Goal: Transaction & Acquisition: Purchase product/service

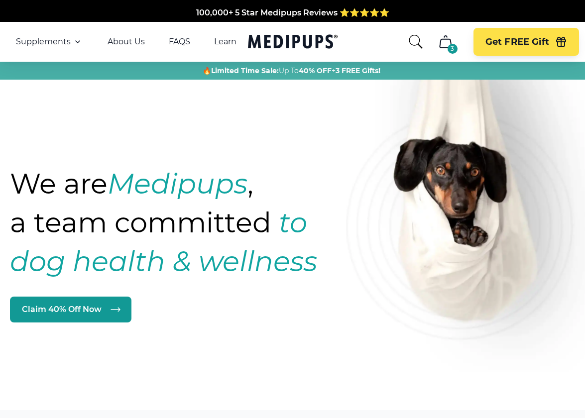
click at [116, 189] on strong "Medipups" at bounding box center [177, 184] width 140 height 34
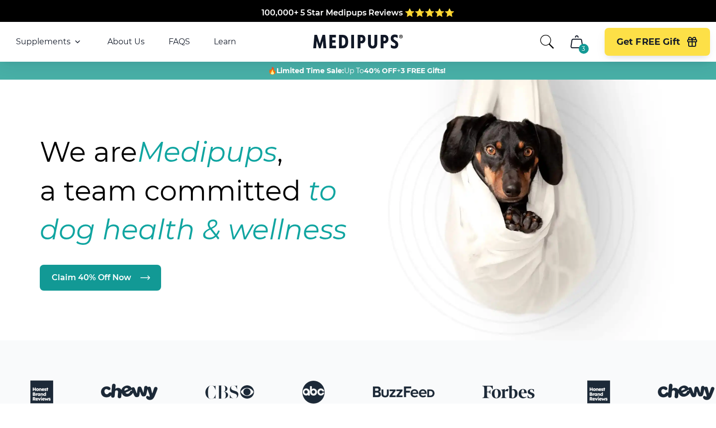
click at [571, 46] on icon "cart" at bounding box center [576, 42] width 11 height 12
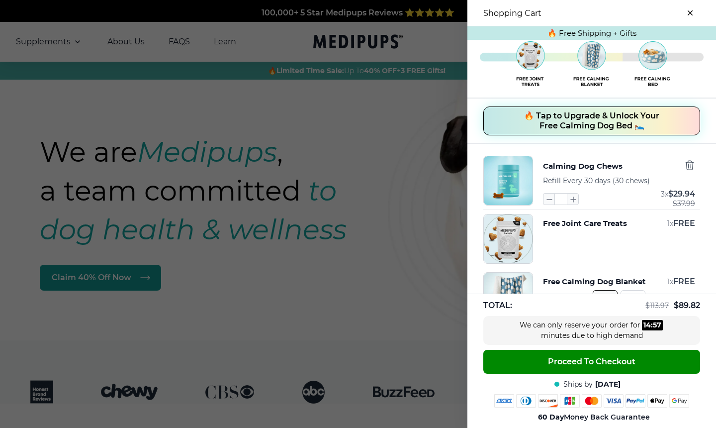
scroll to position [45, 0]
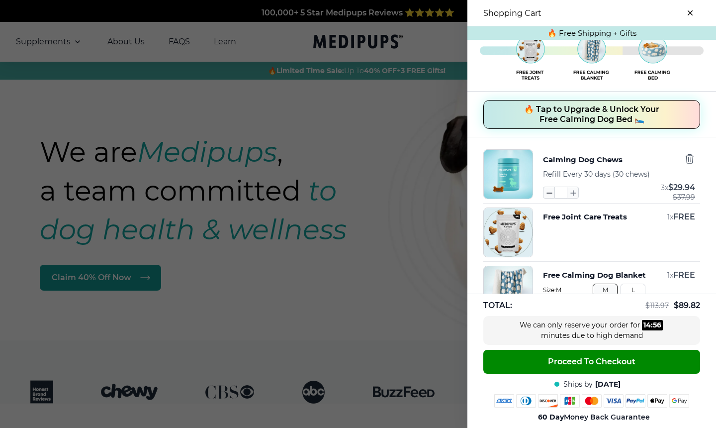
click at [548, 192] on icon "button" at bounding box center [549, 192] width 11 height 11
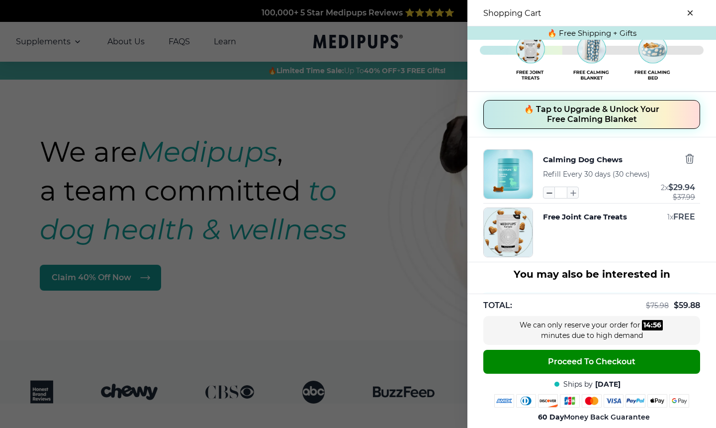
click at [548, 192] on icon "button" at bounding box center [549, 192] width 11 height 11
type input "*"
click at [693, 160] on icon "button" at bounding box center [689, 158] width 7 height 9
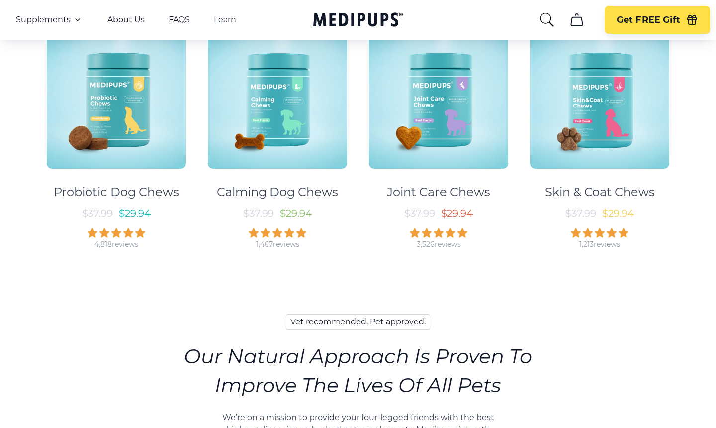
scroll to position [567, 0]
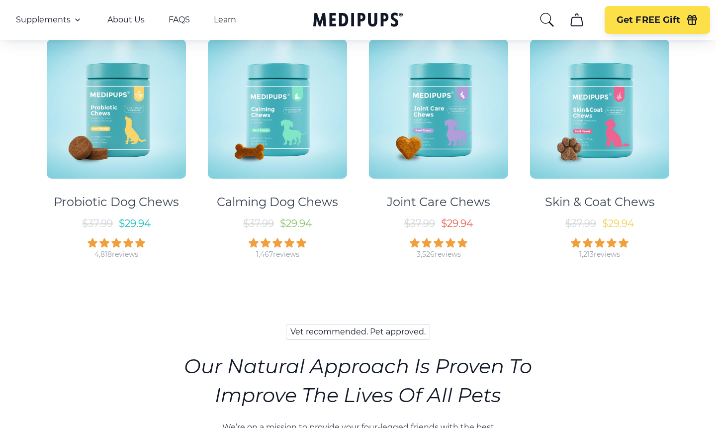
click at [296, 180] on div at bounding box center [277, 106] width 152 height 152
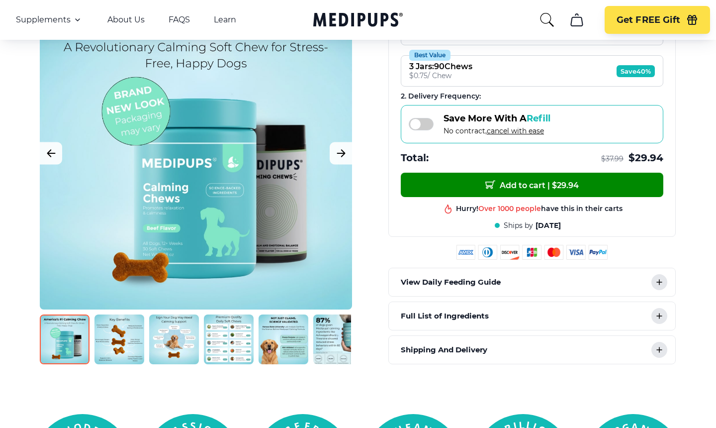
scroll to position [277, 0]
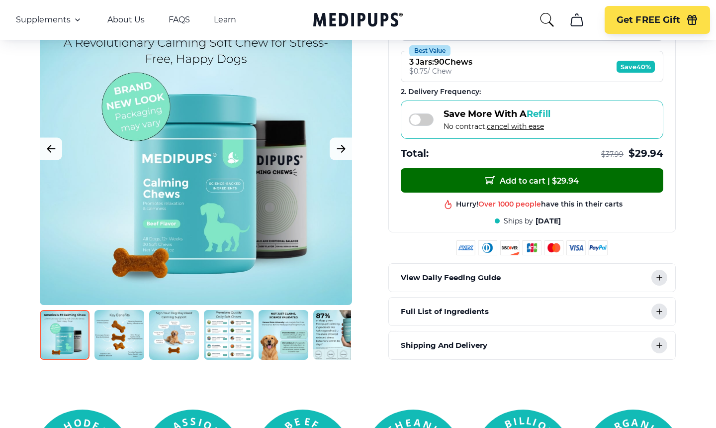
click at [485, 189] on button "Add to cart | $ 29.94" at bounding box center [532, 180] width 263 height 24
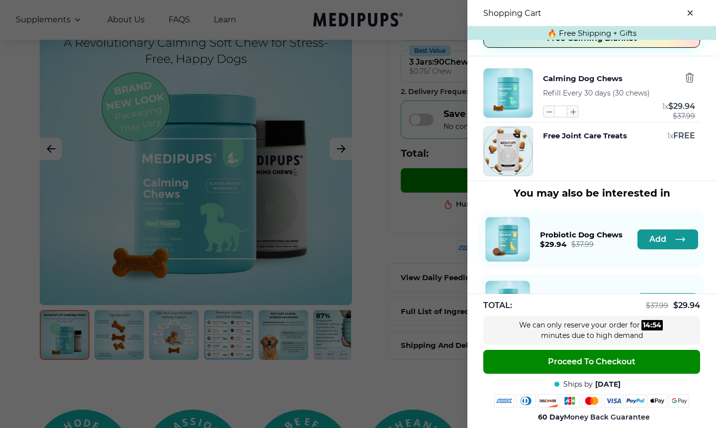
scroll to position [177, 0]
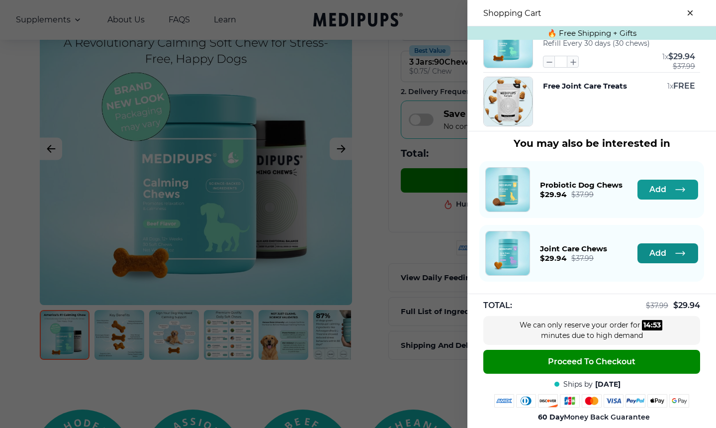
click at [658, 255] on span "Add" at bounding box center [658, 253] width 17 height 10
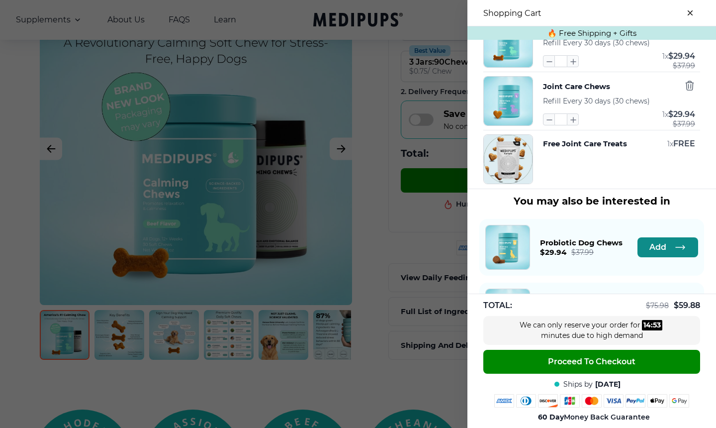
click at [660, 244] on span "Add" at bounding box center [658, 247] width 17 height 10
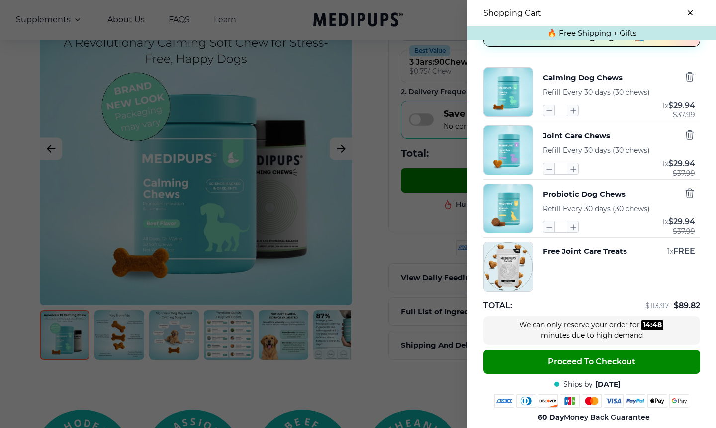
scroll to position [32, 0]
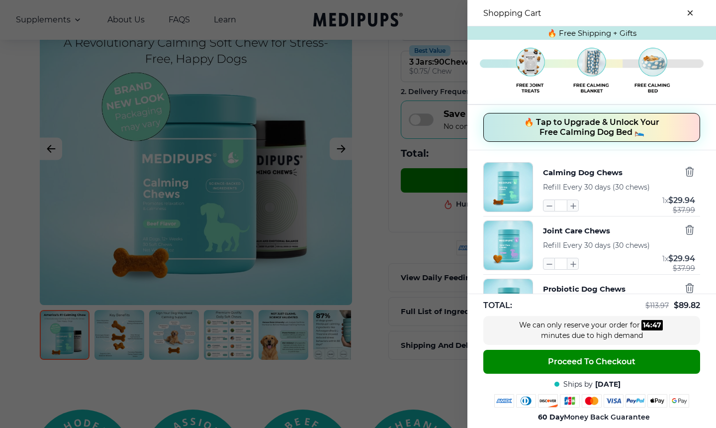
click at [594, 123] on span "🔥 Tap to Upgrade & Unlock Your Free Calming Dog Bed 🛌" at bounding box center [591, 127] width 135 height 20
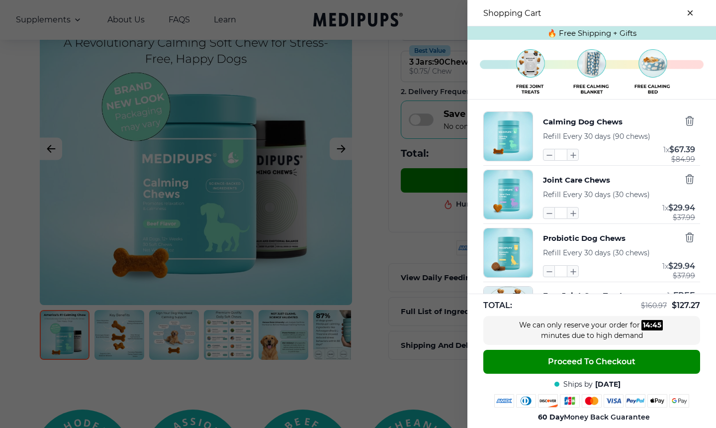
scroll to position [263, 0]
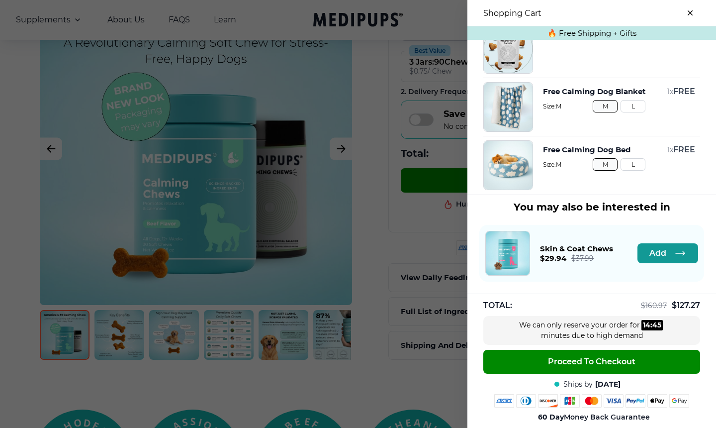
click at [406, 229] on div at bounding box center [358, 214] width 716 height 428
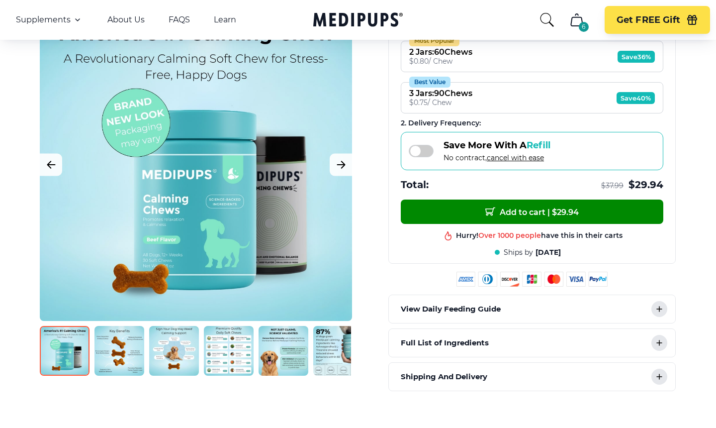
scroll to position [238, 0]
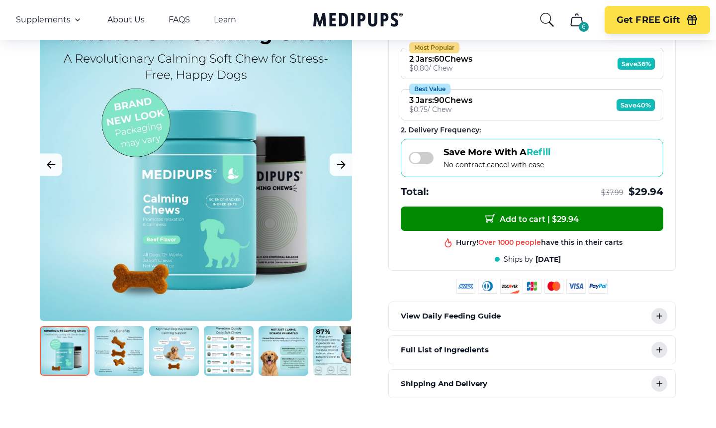
click at [110, 356] on img at bounding box center [120, 351] width 50 height 50
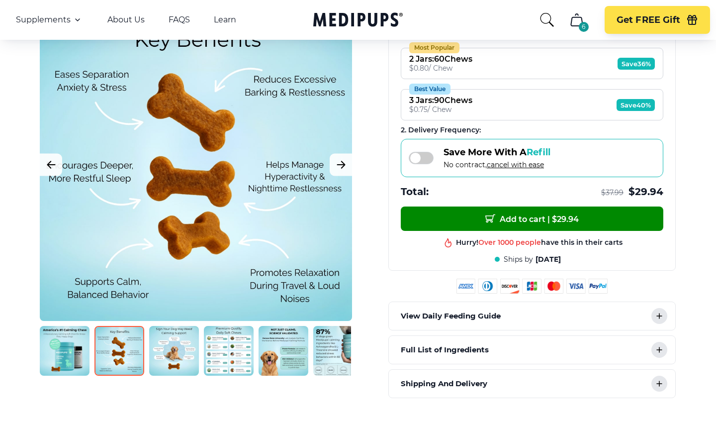
click at [156, 360] on img at bounding box center [174, 351] width 50 height 50
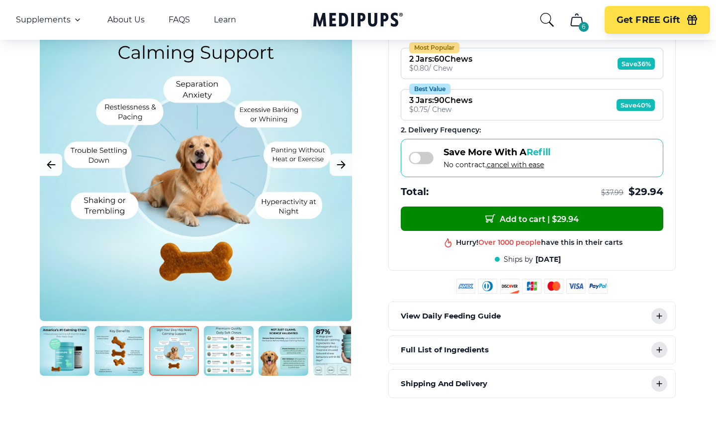
click at [228, 368] on img at bounding box center [229, 351] width 50 height 50
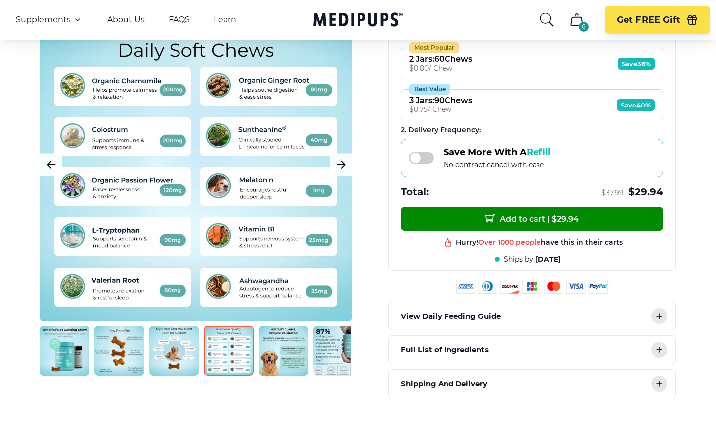
click at [262, 362] on img at bounding box center [284, 351] width 50 height 50
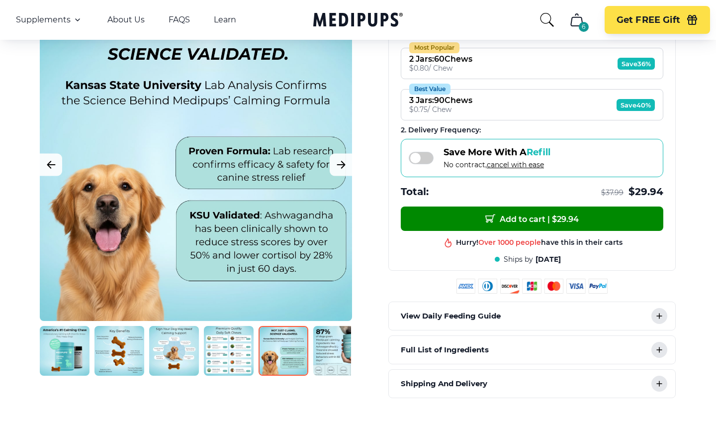
click at [307, 362] on img at bounding box center [284, 351] width 50 height 50
click at [321, 362] on img at bounding box center [338, 351] width 50 height 50
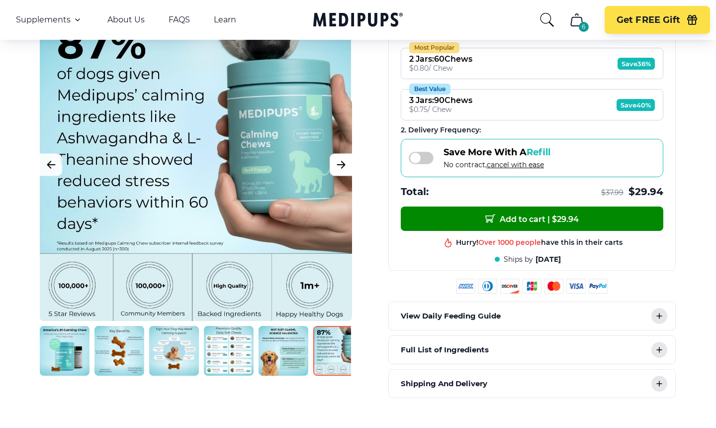
click at [341, 161] on icon "Next Image" at bounding box center [341, 165] width 12 height 12
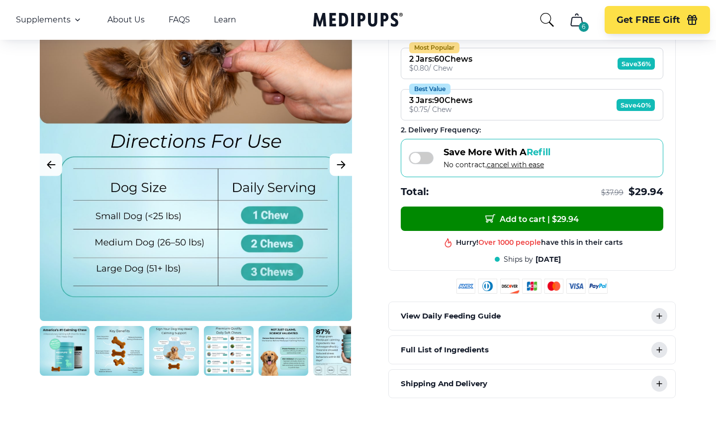
click at [341, 164] on icon "Next Image" at bounding box center [341, 165] width 12 height 12
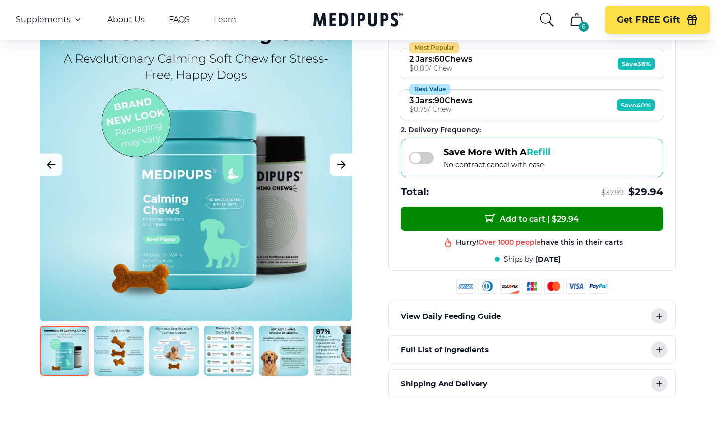
click at [341, 164] on icon "Next Image" at bounding box center [341, 165] width 12 height 12
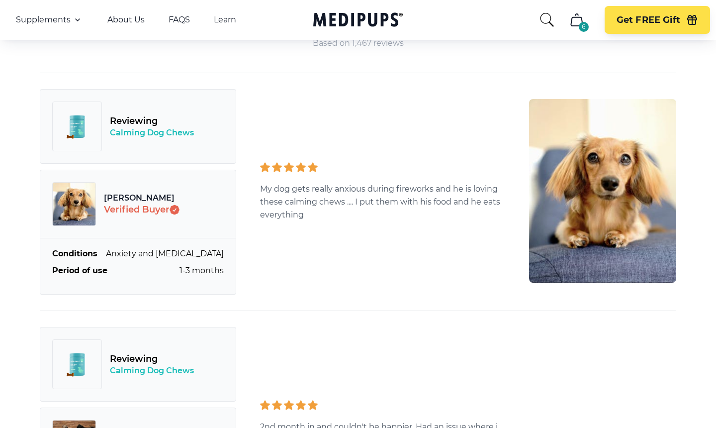
scroll to position [2600, 0]
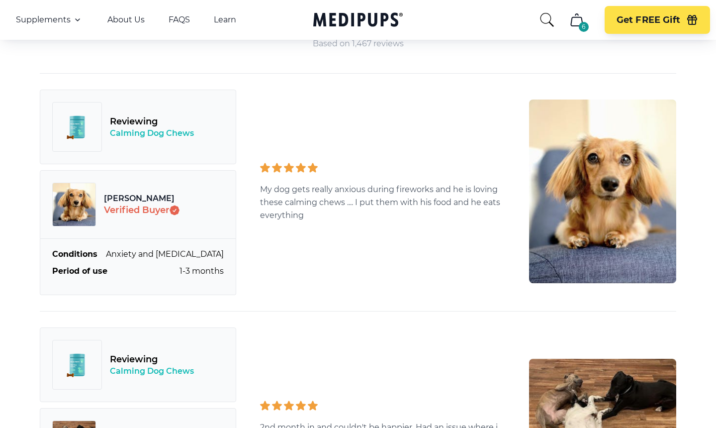
click at [360, 18] on icon "Medipups" at bounding box center [355, 19] width 85 height 14
